Goal: Task Accomplishment & Management: Manage account settings

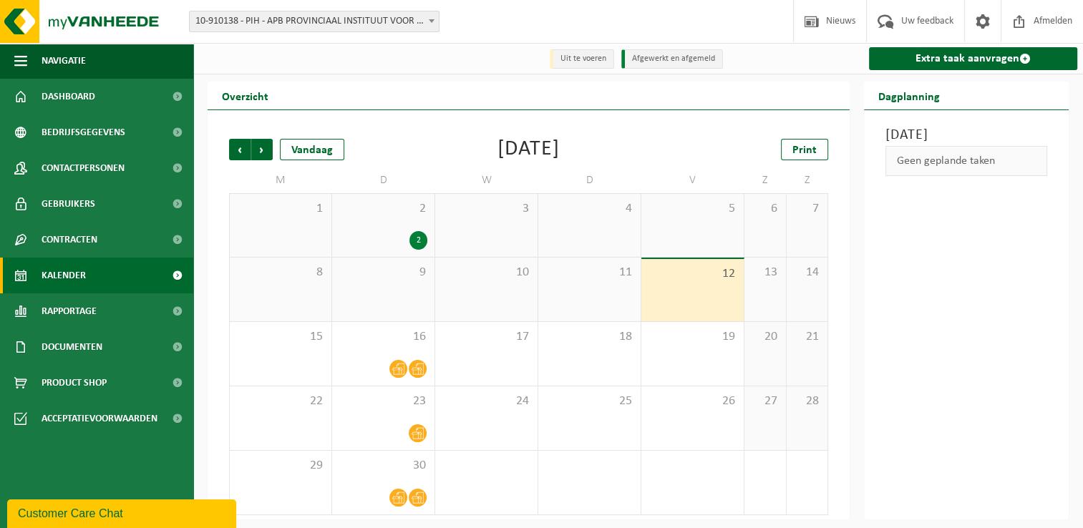
click at [494, 165] on div "Vorige Volgende Vandaag September 2025 Print M D W D V Z Z 1 2 2 3 4 5 6 7 8 9 …" at bounding box center [528, 327] width 613 height 405
click at [497, 147] on div "September 2025" at bounding box center [528, 149] width 62 height 21
click at [452, 170] on td "W" at bounding box center [486, 180] width 103 height 26
click at [75, 310] on span "Rapportage" at bounding box center [69, 311] width 55 height 36
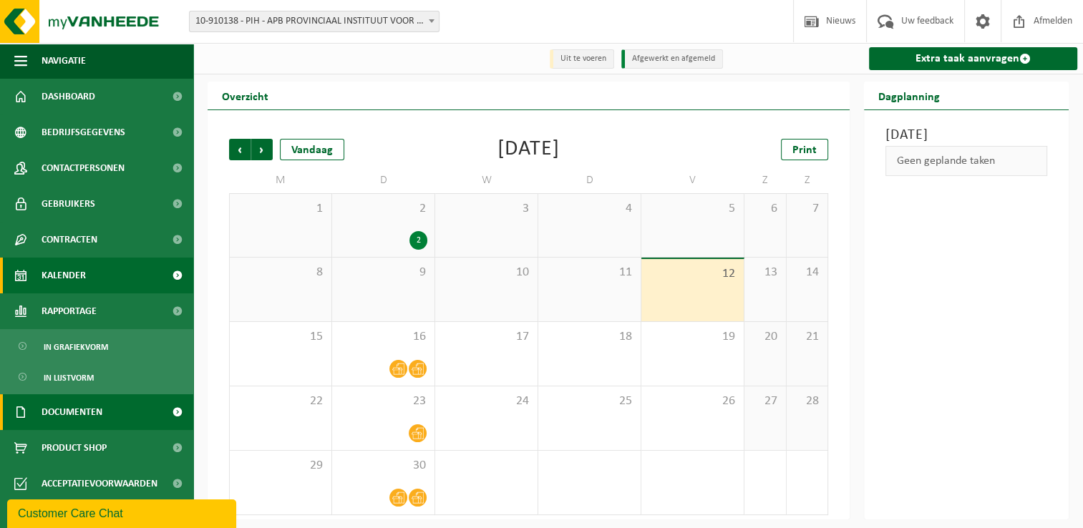
click at [76, 424] on span "Documenten" at bounding box center [72, 412] width 61 height 36
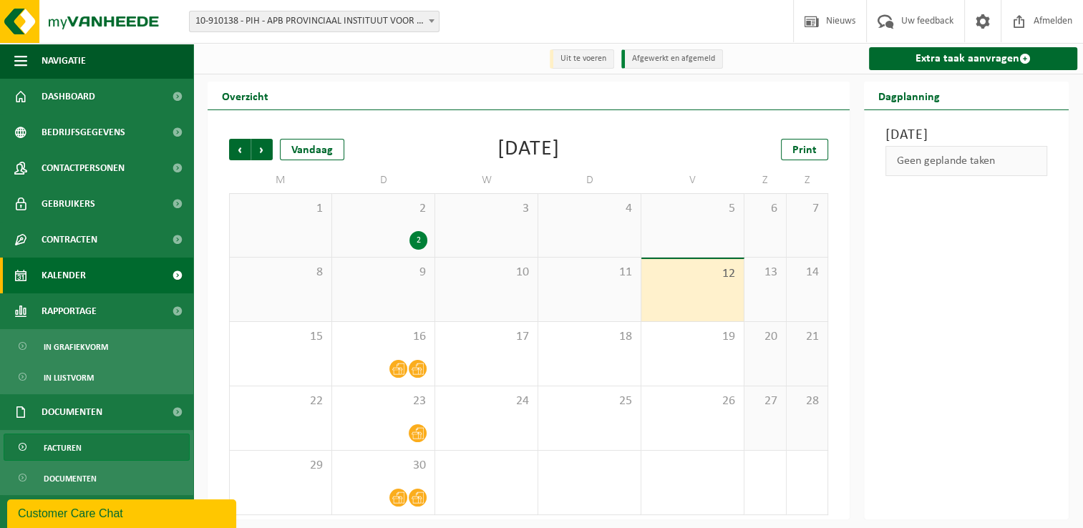
click at [84, 459] on link "Facturen" at bounding box center [97, 447] width 186 height 27
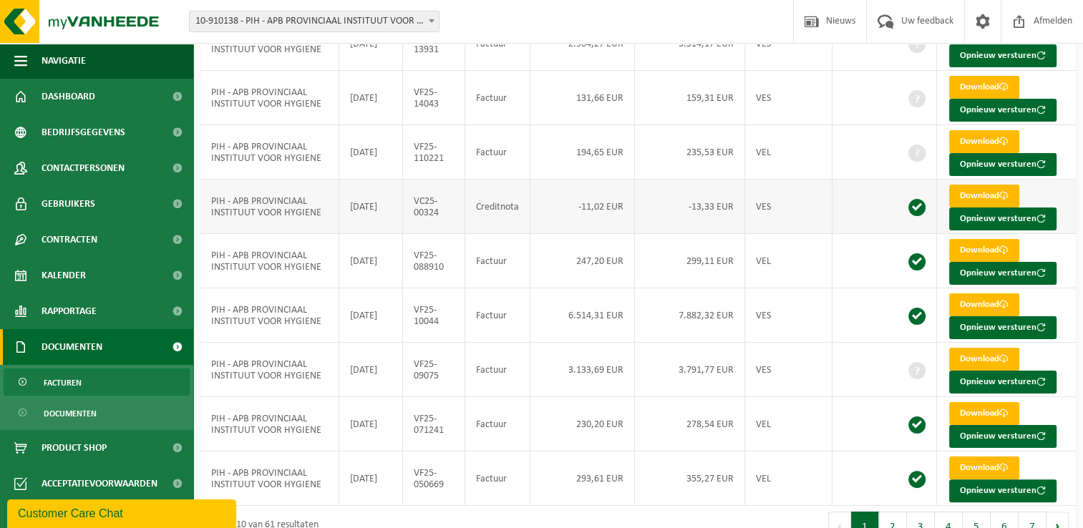
scroll to position [240, 0]
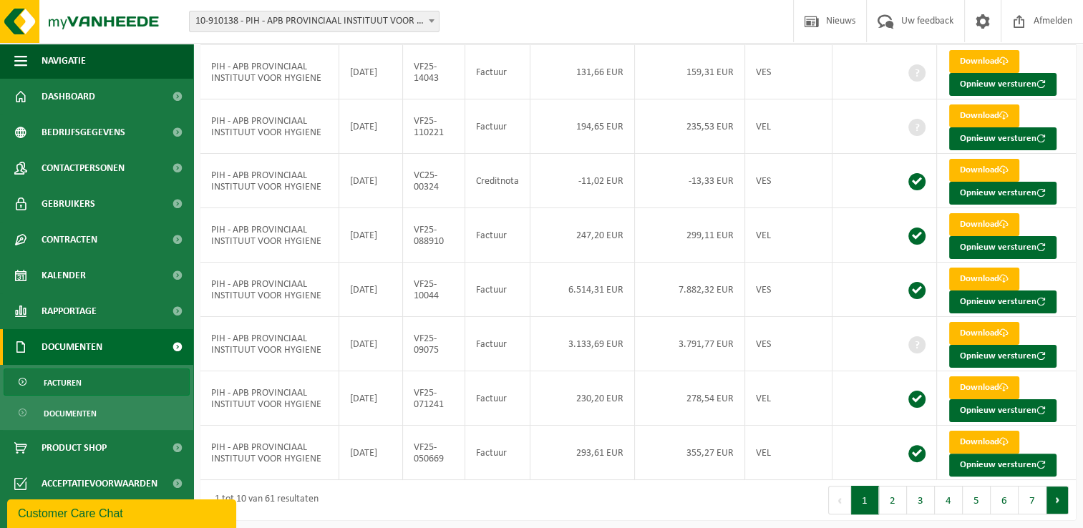
click at [1059, 494] on button "Volgende" at bounding box center [1057, 500] width 22 height 29
click at [1056, 501] on button "Volgende" at bounding box center [1057, 500] width 22 height 29
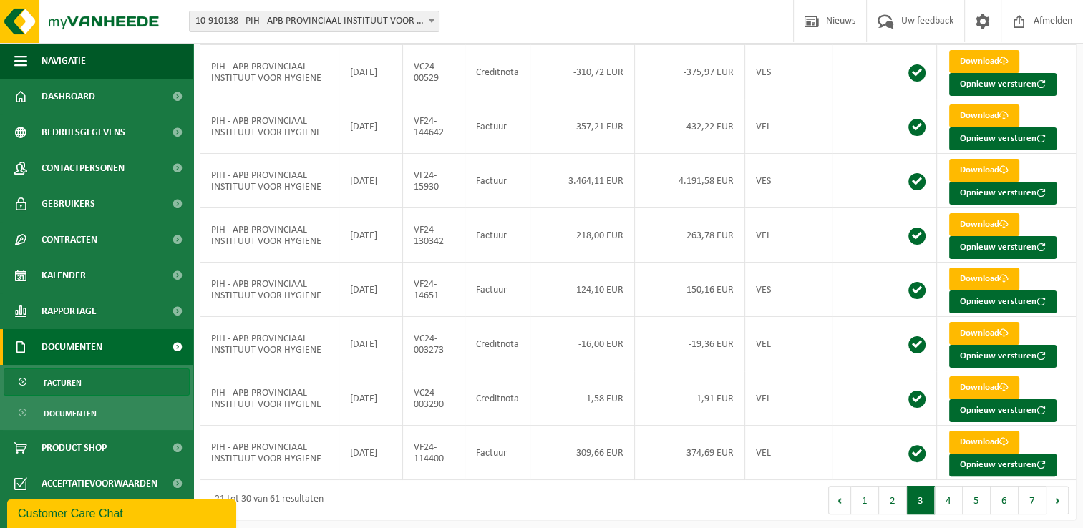
click at [1068, 497] on button "Volgende" at bounding box center [1057, 500] width 22 height 29
click at [1059, 497] on button "Volgende" at bounding box center [1057, 500] width 22 height 29
drag, startPoint x: 847, startPoint y: 507, endPoint x: 786, endPoint y: 487, distance: 64.7
click at [846, 507] on button "Vorige" at bounding box center [839, 500] width 23 height 29
click at [1050, 499] on button "Volgende" at bounding box center [1057, 500] width 22 height 29
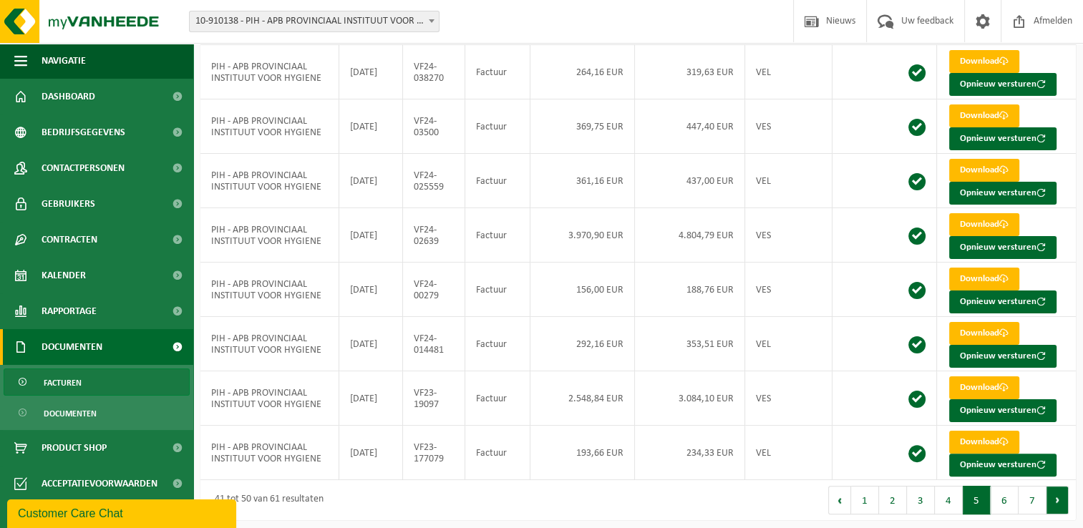
click at [1055, 499] on button "Volgende" at bounding box center [1057, 500] width 22 height 29
click at [1063, 497] on button "Volgende" at bounding box center [1057, 500] width 22 height 29
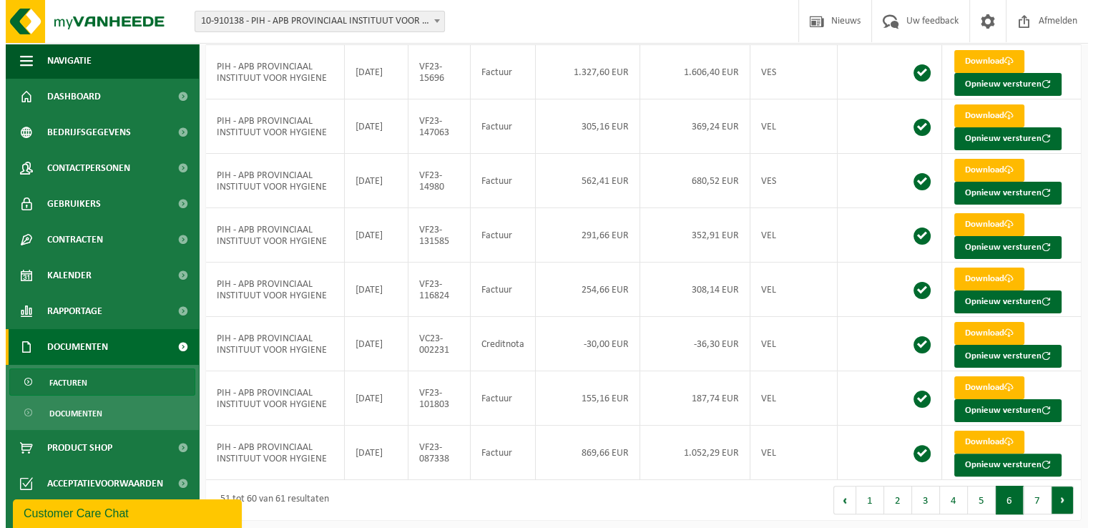
scroll to position [0, 0]
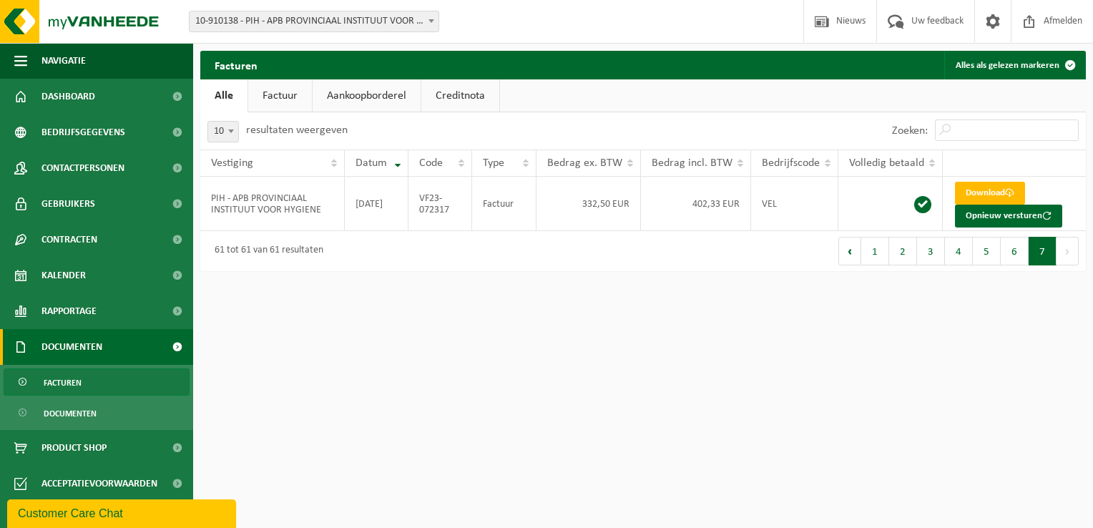
click at [74, 386] on span "Facturen" at bounding box center [63, 382] width 38 height 27
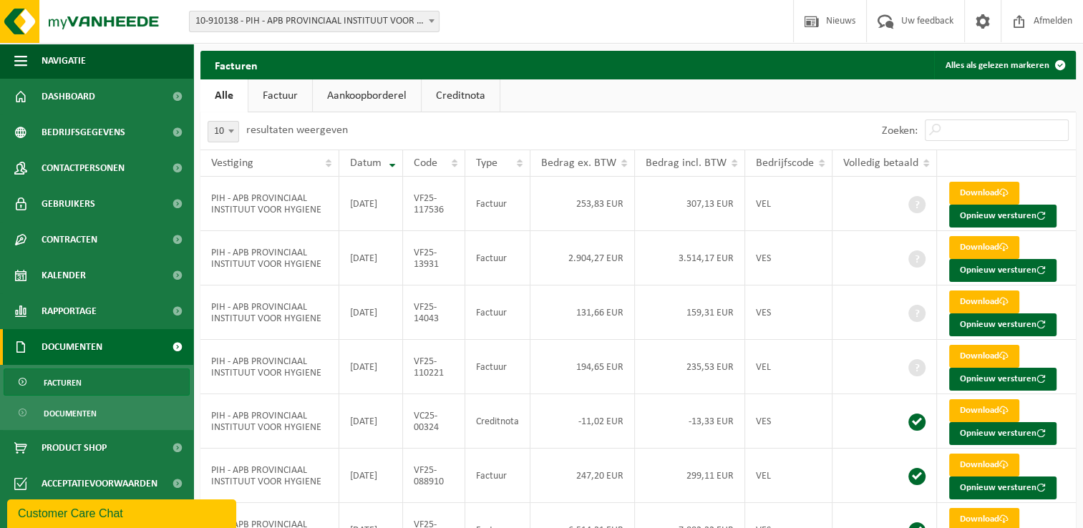
drag, startPoint x: 612, startPoint y: 135, endPoint x: 592, endPoint y: 133, distance: 20.1
click at [612, 135] on div "10 25 50 100 10 resultaten weergeven" at bounding box center [419, 130] width 438 height 37
click at [549, 98] on ul "Alle Factuur Aankoopborderel Creditnota" at bounding box center [637, 95] width 875 height 33
click at [525, 125] on div "10 25 50 100 10 resultaten weergeven" at bounding box center [419, 130] width 438 height 37
click at [570, 100] on ul "Alle Factuur Aankoopborderel Creditnota" at bounding box center [637, 95] width 875 height 33
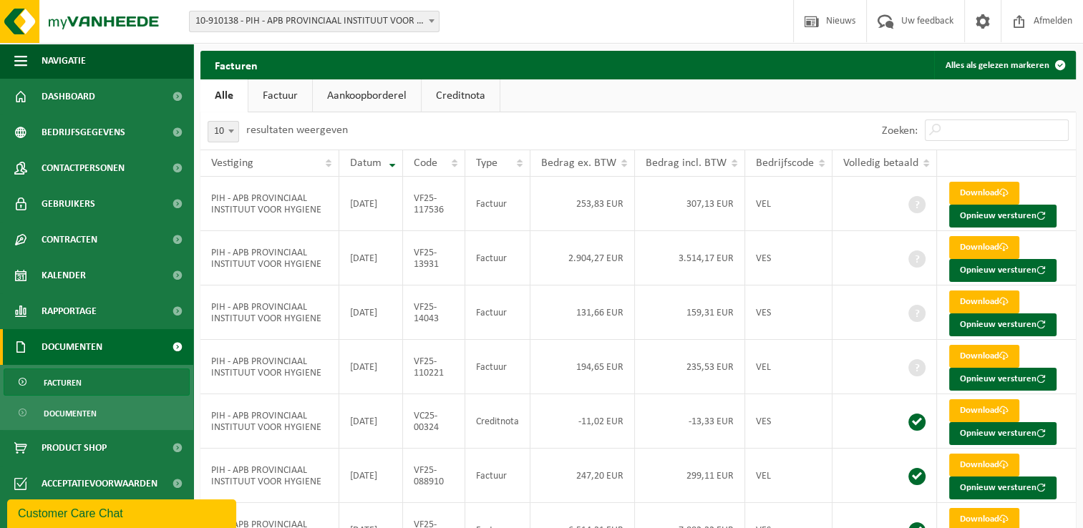
click at [667, 107] on ul "Alle Factuur Aankoopborderel Creditnota" at bounding box center [637, 95] width 875 height 33
click at [656, 96] on ul "Alle Factuur Aankoopborderel Creditnota" at bounding box center [637, 95] width 875 height 33
click at [615, 86] on ul "Alle Factuur Aankoopborderel Creditnota" at bounding box center [637, 95] width 875 height 33
click at [624, 139] on div "10 25 50 100 10 resultaten weergeven" at bounding box center [419, 130] width 438 height 37
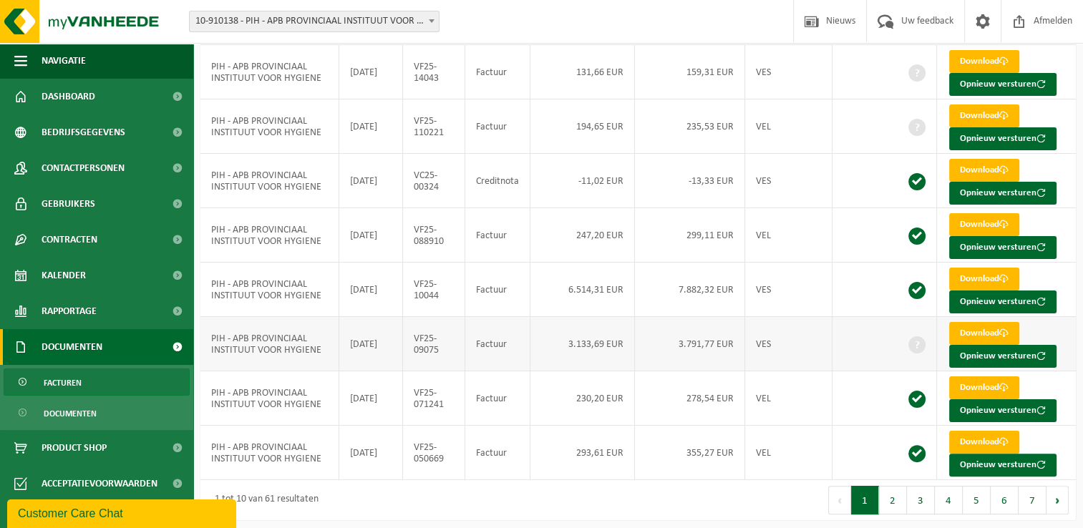
click at [810, 351] on td "VES" at bounding box center [788, 344] width 87 height 54
click at [604, 29] on div "Vestiging: 10-910138 - PIH - APB PROVINCIAAL INSTITUUT VOOR HYGIENE - ANTWERPEN…" at bounding box center [541, 22] width 1083 height 44
click at [457, 245] on td "VF25-088910" at bounding box center [434, 235] width 62 height 54
click at [497, 499] on div "1 tot 10 van 61 resultaten" at bounding box center [419, 500] width 438 height 40
click at [501, 351] on td "Factuur" at bounding box center [497, 344] width 65 height 54
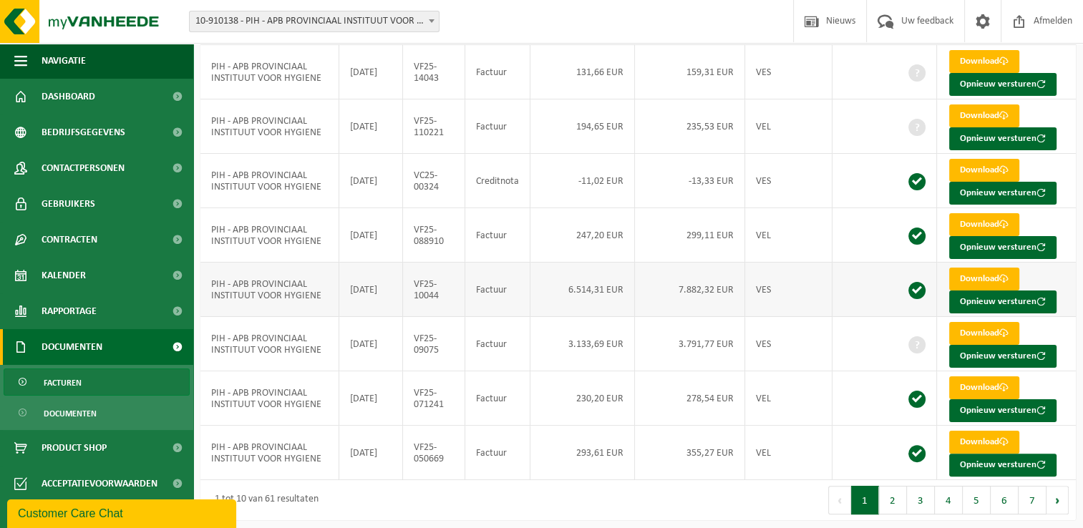
click at [519, 285] on td "Factuur" at bounding box center [497, 290] width 65 height 54
click at [514, 244] on td "Factuur" at bounding box center [497, 235] width 65 height 54
click at [78, 277] on span "Kalender" at bounding box center [64, 276] width 44 height 36
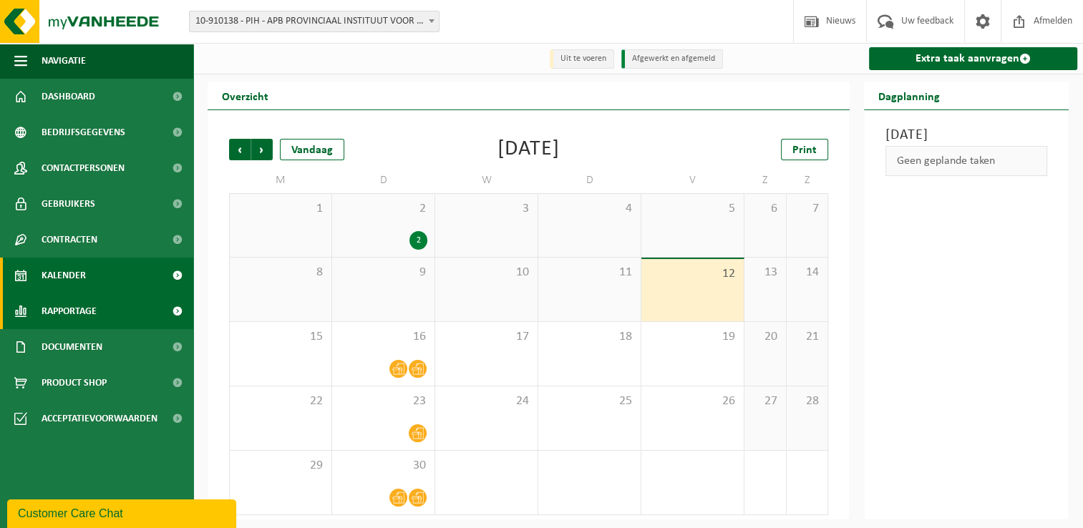
click at [136, 323] on link "Rapportage" at bounding box center [96, 311] width 193 height 36
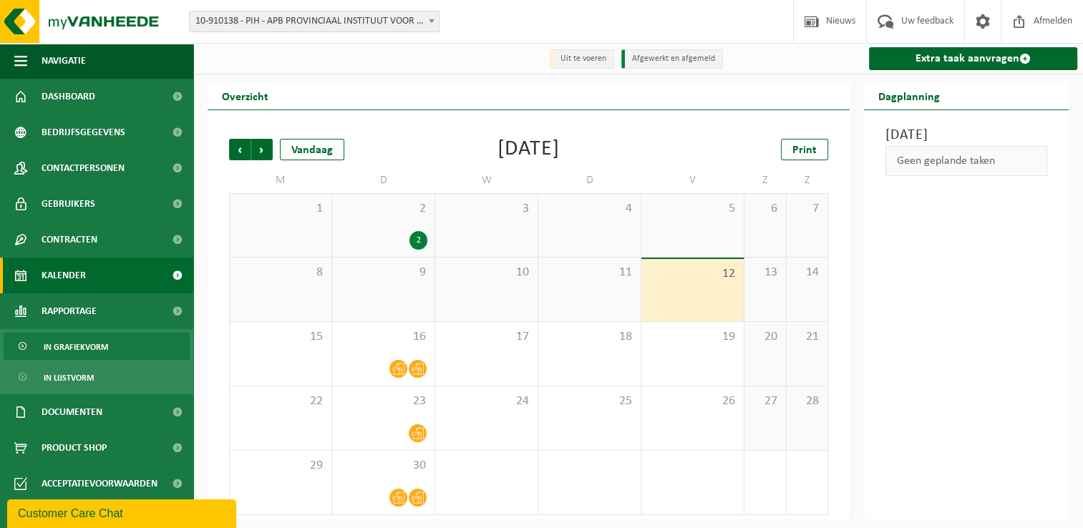
click at [100, 356] on span "In grafiekvorm" at bounding box center [76, 346] width 64 height 27
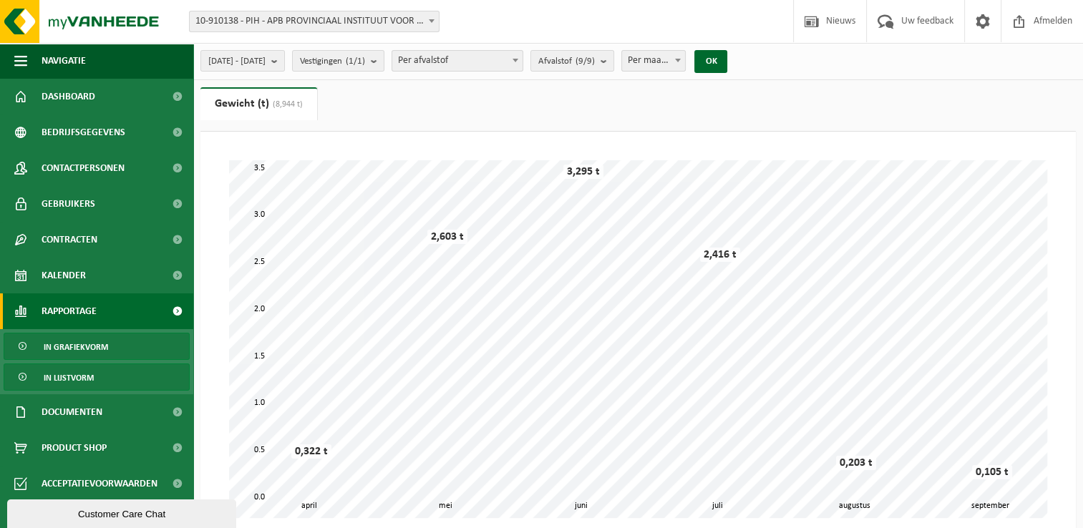
click at [114, 387] on link "In lijstvorm" at bounding box center [97, 376] width 186 height 27
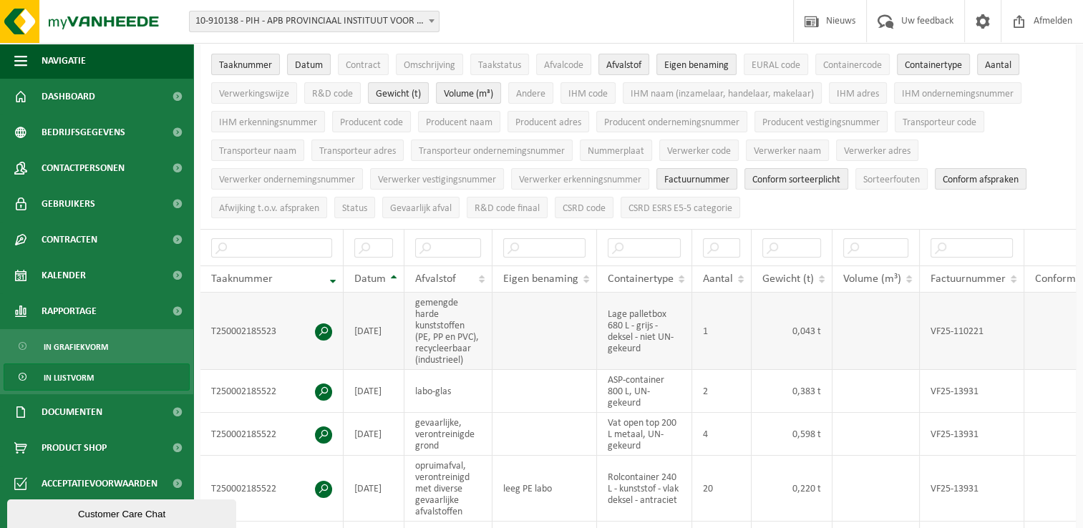
scroll to position [286, 0]
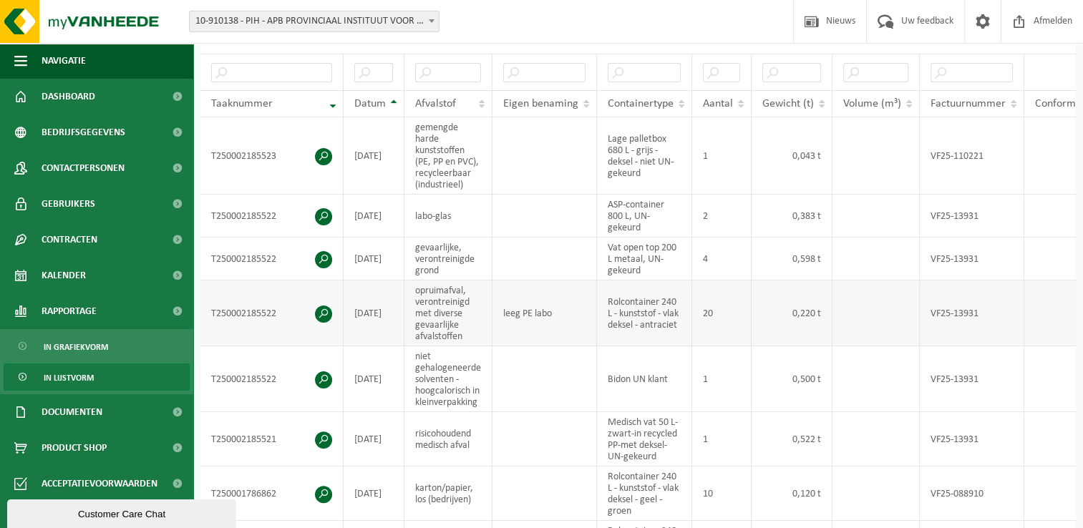
click at [584, 313] on td "leeg PE labo" at bounding box center [544, 313] width 104 height 66
click at [585, 26] on div "Vestiging: 10-910138 - PIH - APB PROVINCIAAL INSTITUUT VOOR HYGIENE - [GEOGRAPH…" at bounding box center [541, 22] width 1083 height 44
click at [572, 21] on div "Vestiging: 10-910138 - PIH - APB PROVINCIAAL INSTITUUT VOOR HYGIENE - [GEOGRAPH…" at bounding box center [541, 22] width 1083 height 44
